Goal: Transaction & Acquisition: Book appointment/travel/reservation

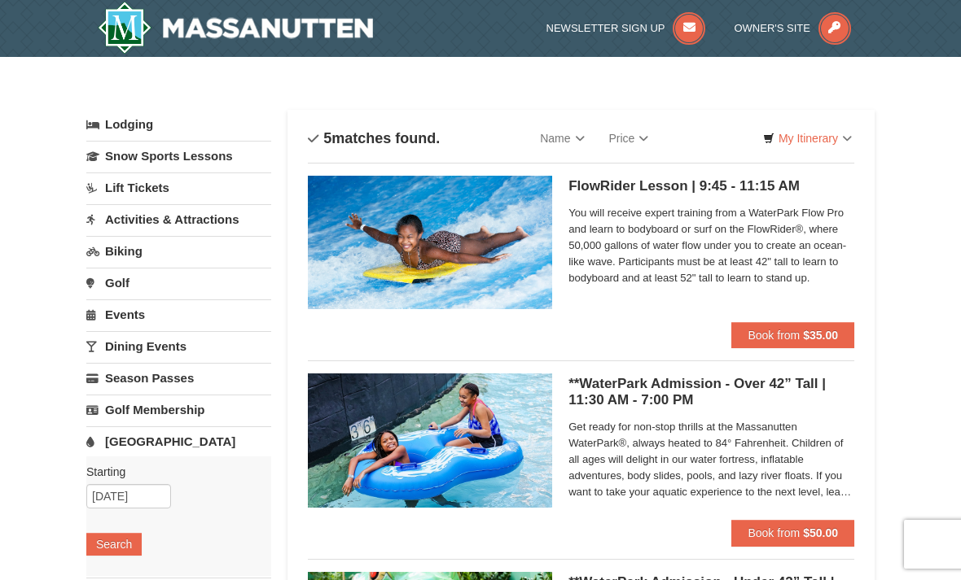
click at [797, 346] on button "Book from $35.00" at bounding box center [792, 335] width 123 height 26
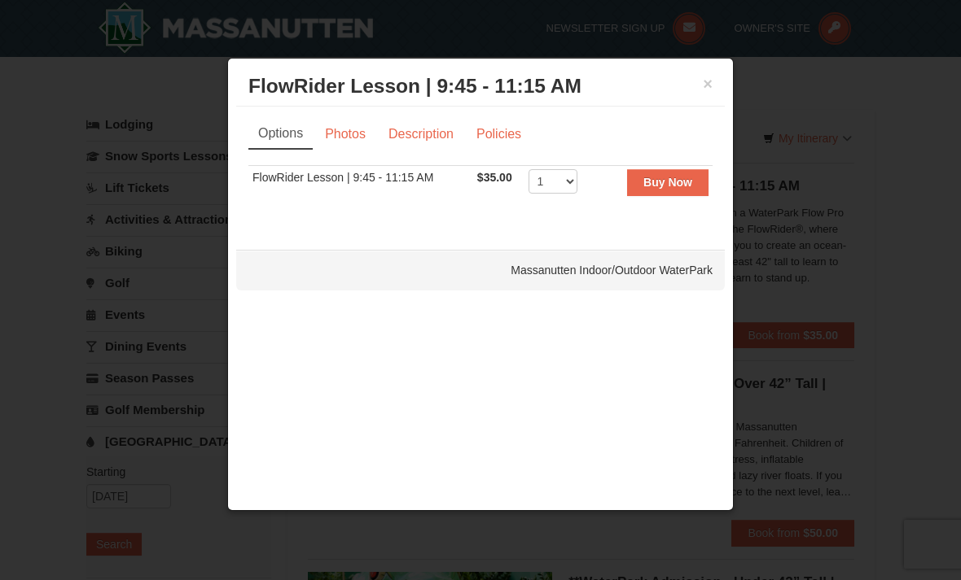
click at [711, 78] on button "×" at bounding box center [707, 84] width 10 height 16
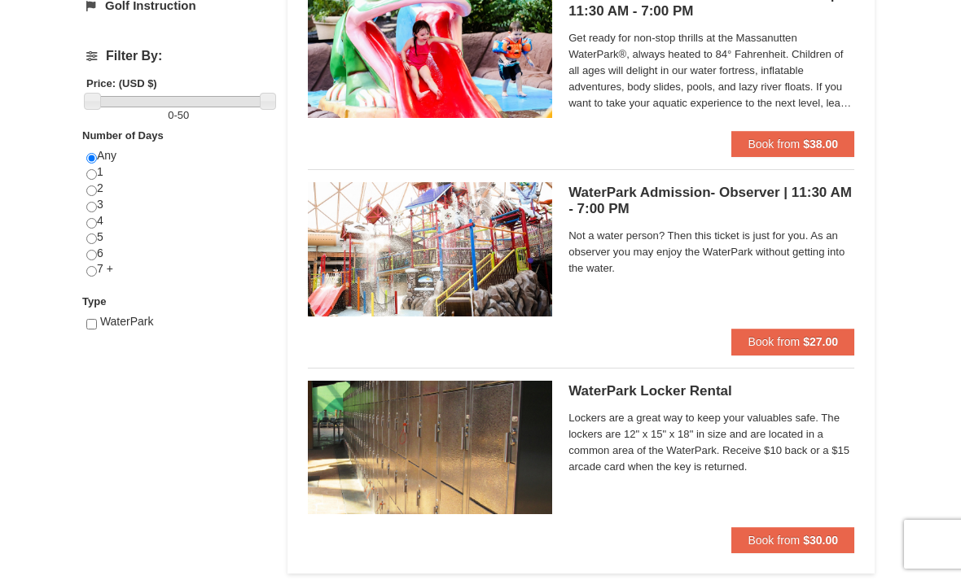
scroll to position [589, 0]
